Goal: Navigation & Orientation: Find specific page/section

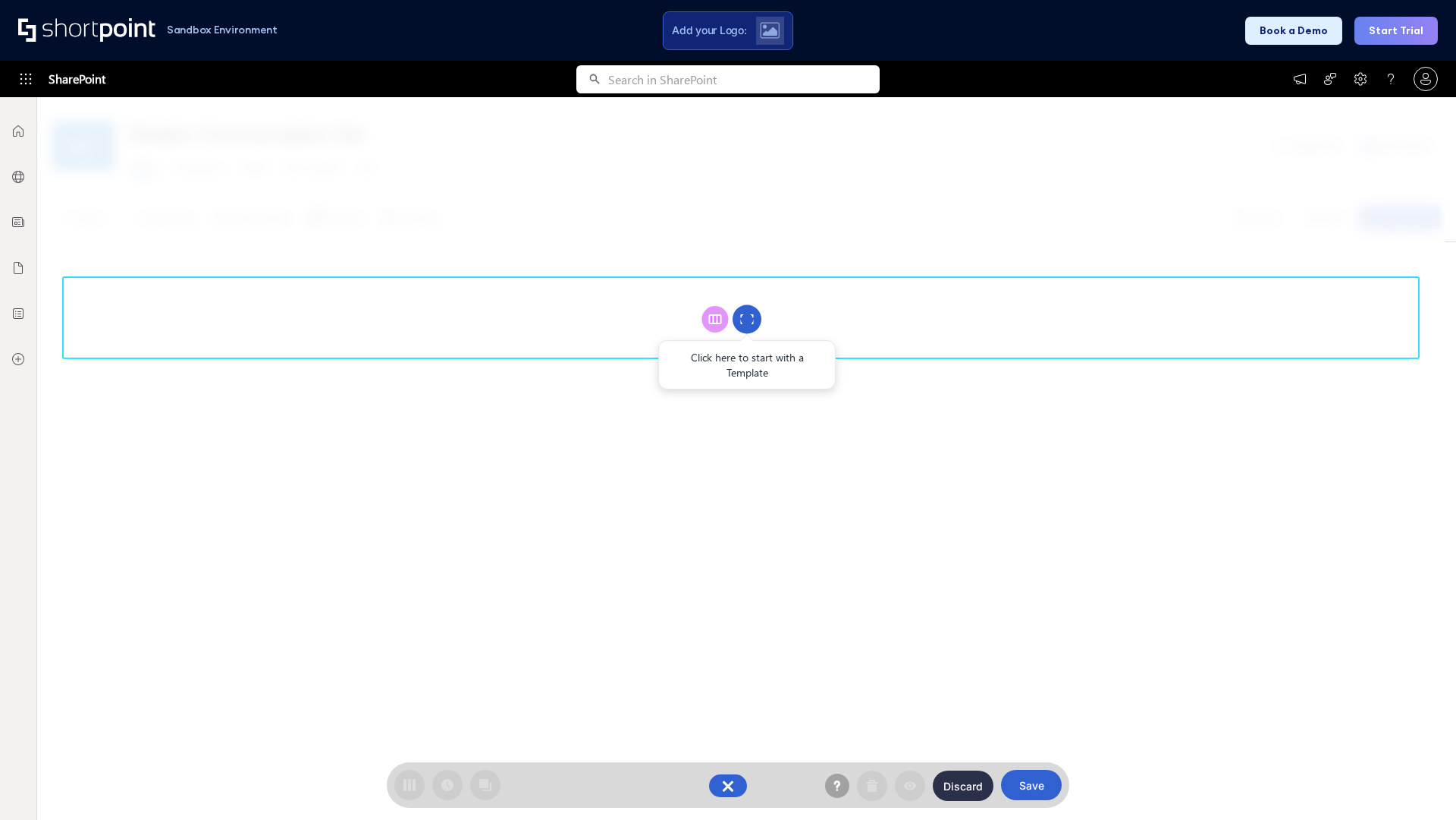
click at [747, 319] on circle at bounding box center [747, 319] width 29 height 29
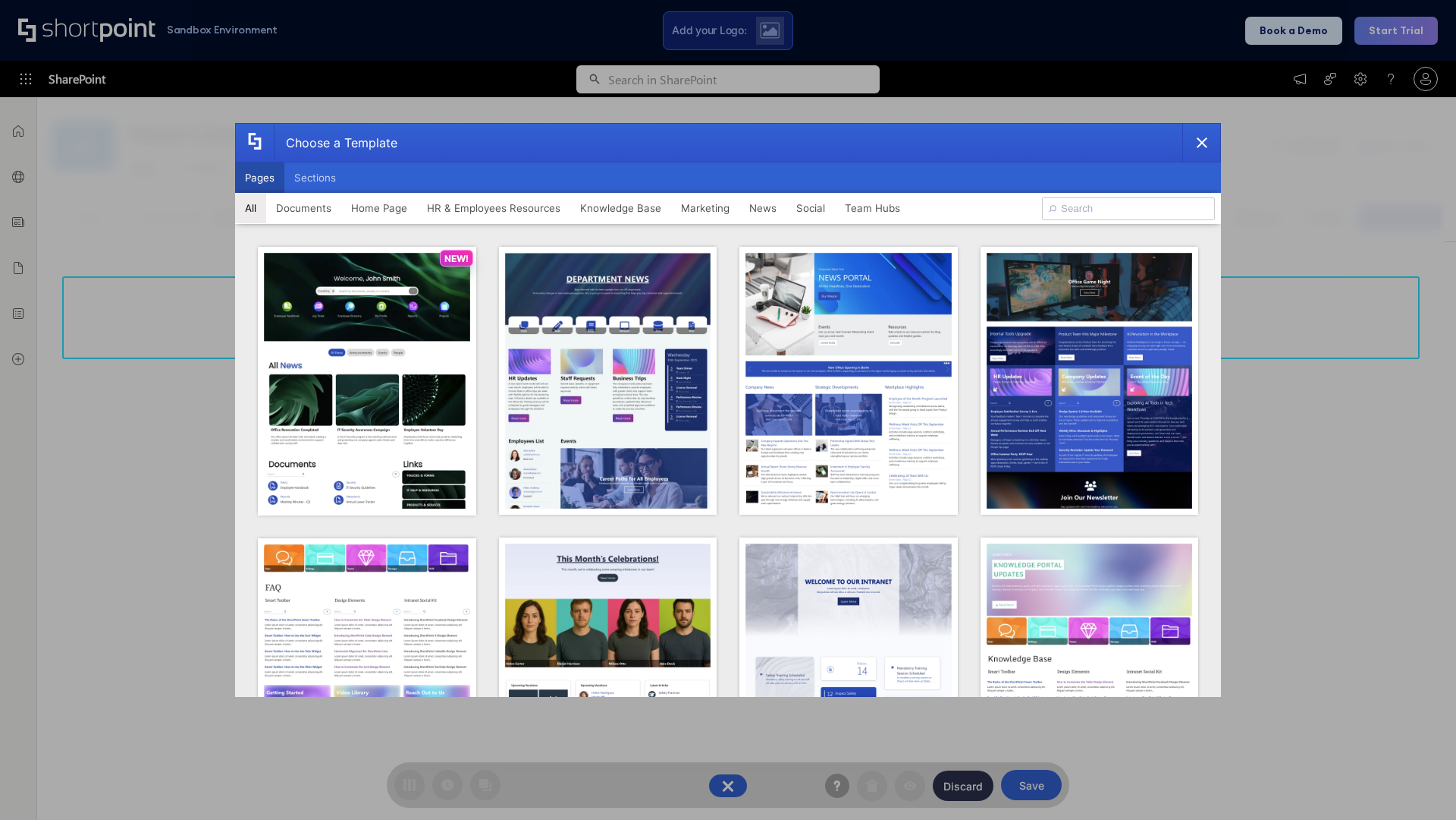
click at [260, 177] on button "Pages" at bounding box center [260, 177] width 49 height 30
type input "Marketing 1"
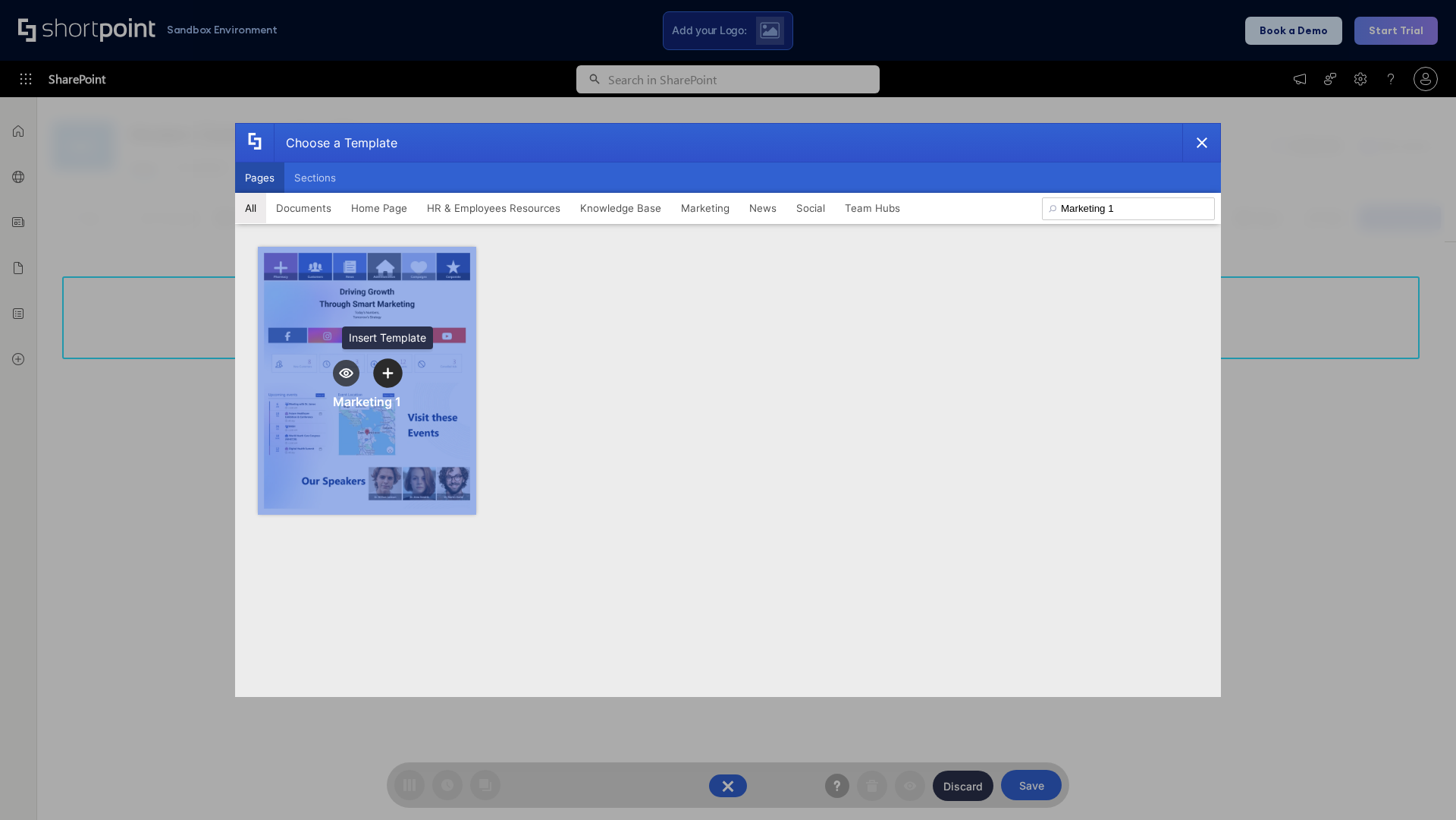
click at [388, 373] on icon "template selector" at bounding box center [387, 372] width 11 height 11
